Goal: Communication & Community: Share content

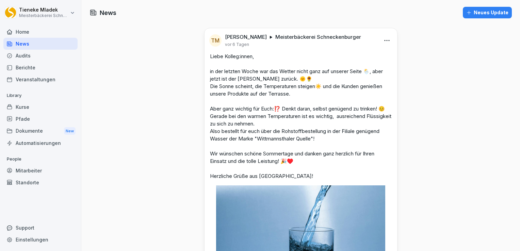
click at [483, 12] on div "Neues Update" at bounding box center [487, 12] width 42 height 7
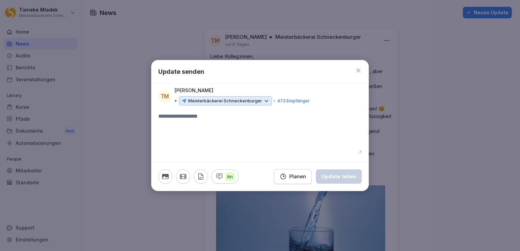
click at [265, 101] on icon at bounding box center [266, 101] width 6 height 6
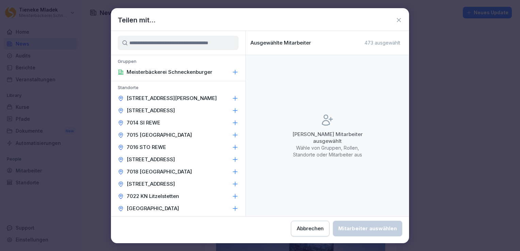
click at [232, 97] on icon at bounding box center [235, 98] width 7 height 7
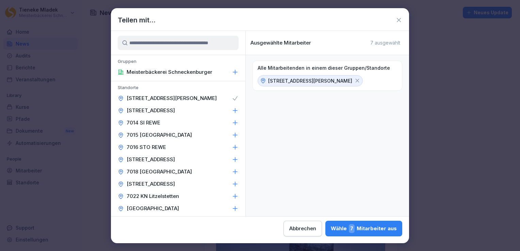
click at [232, 99] on icon at bounding box center [235, 98] width 7 height 7
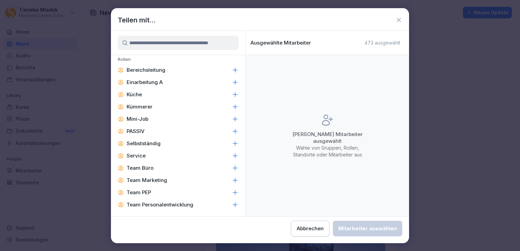
scroll to position [900, 0]
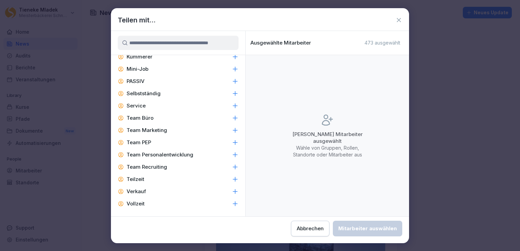
click at [233, 155] on icon at bounding box center [235, 154] width 4 height 4
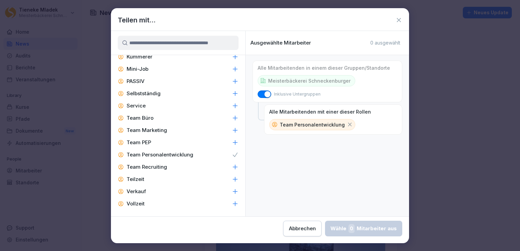
click at [232, 157] on icon at bounding box center [235, 154] width 7 height 7
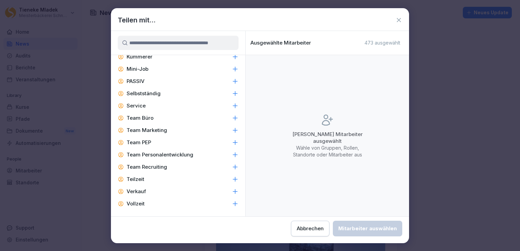
click at [232, 120] on icon at bounding box center [235, 118] width 7 height 7
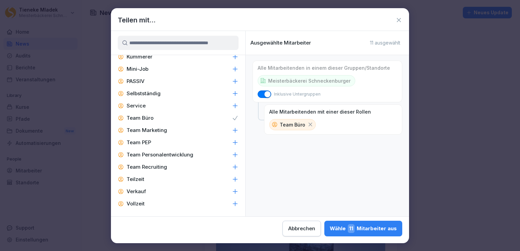
click at [367, 230] on div "Wähle 11 Mitarbeiter aus" at bounding box center [363, 228] width 67 height 9
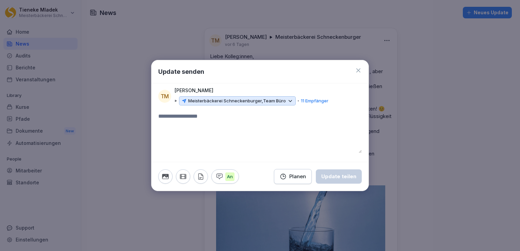
click at [290, 100] on icon at bounding box center [290, 101] width 6 height 6
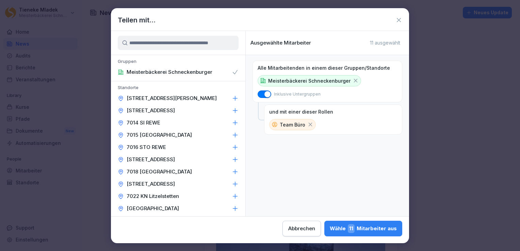
click at [307, 125] on icon at bounding box center [310, 124] width 6 height 6
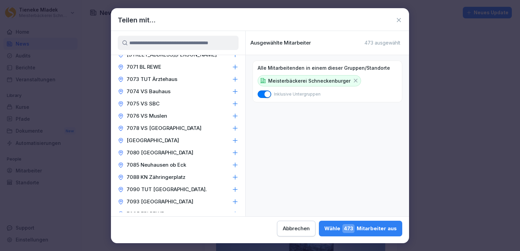
scroll to position [595, 0]
click at [180, 43] on input at bounding box center [178, 43] width 121 height 14
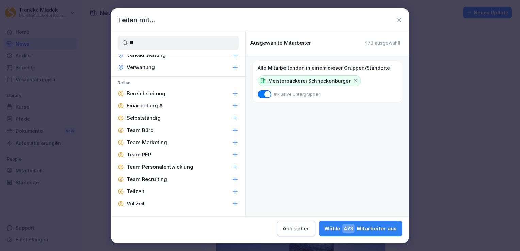
scroll to position [0, 0]
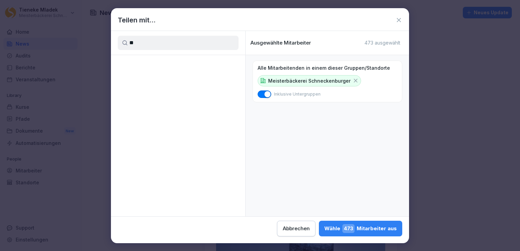
type input "*"
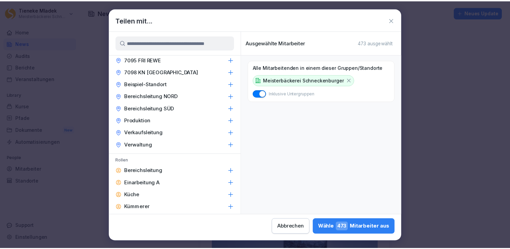
scroll to position [900, 0]
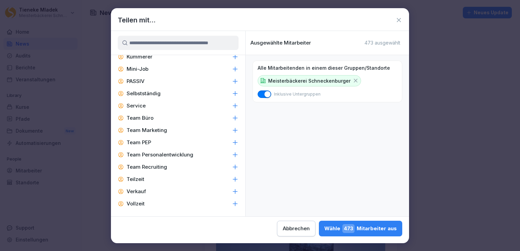
click at [196, 155] on div "Team Personalentwicklung" at bounding box center [178, 155] width 134 height 12
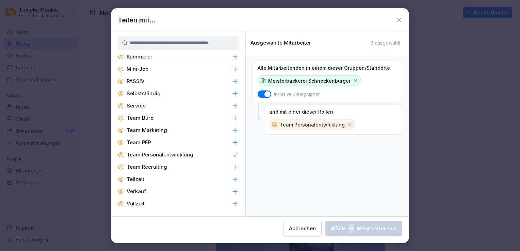
click at [397, 21] on icon at bounding box center [399, 20] width 4 height 4
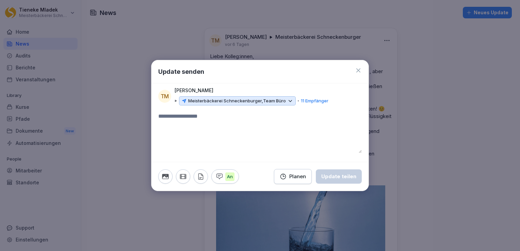
click at [291, 100] on icon at bounding box center [290, 101] width 6 height 6
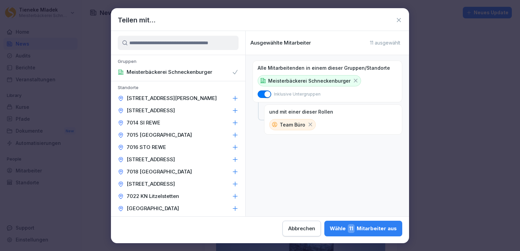
click at [309, 123] on icon at bounding box center [310, 124] width 6 height 6
click at [398, 20] on icon at bounding box center [399, 20] width 4 height 4
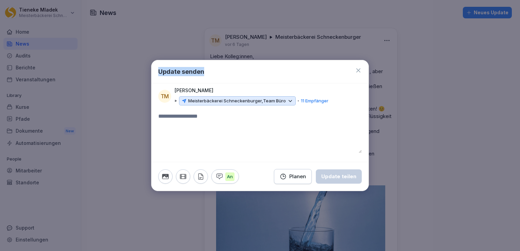
drag, startPoint x: 275, startPoint y: 71, endPoint x: 135, endPoint y: 113, distance: 146.2
click at [135, 113] on body "[PERSON_NAME] Meisterbäckerei Schneckenburger Home News Audits Berichte Veranst…" at bounding box center [260, 125] width 520 height 251
click at [357, 69] on icon at bounding box center [358, 70] width 4 height 4
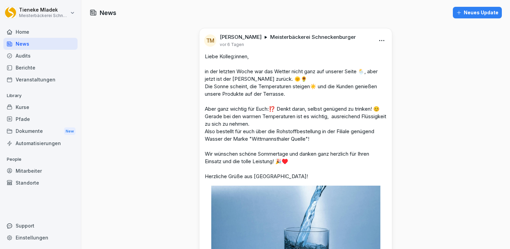
click at [470, 16] on div "Neues Update" at bounding box center [477, 12] width 42 height 7
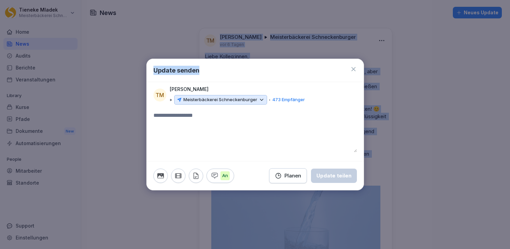
drag, startPoint x: 278, startPoint y: 68, endPoint x: 1056, endPoint y: 209, distance: 790.7
click at [510, 209] on html "[PERSON_NAME] Meisterbäckerei Schneckenburger Home News Audits Berichte Veranst…" at bounding box center [255, 124] width 510 height 249
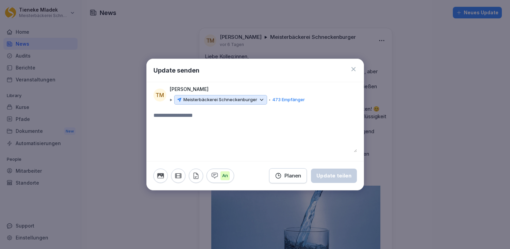
click at [352, 70] on icon at bounding box center [353, 69] width 7 height 7
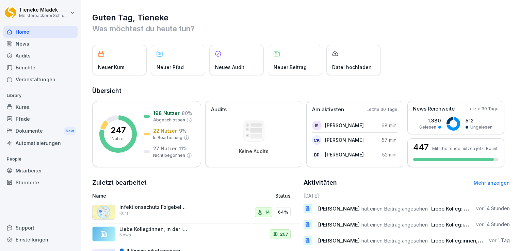
click at [20, 43] on div "News" at bounding box center [40, 44] width 74 height 12
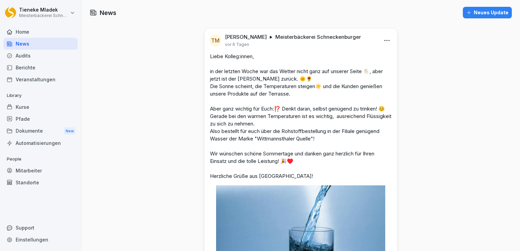
click at [51, 144] on div "Automatisierungen" at bounding box center [40, 143] width 74 height 12
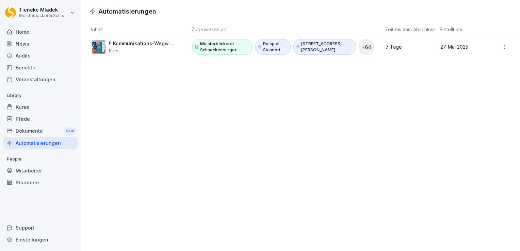
click at [23, 41] on div "News" at bounding box center [40, 44] width 74 height 12
